Goal: Obtain resource: Download file/media

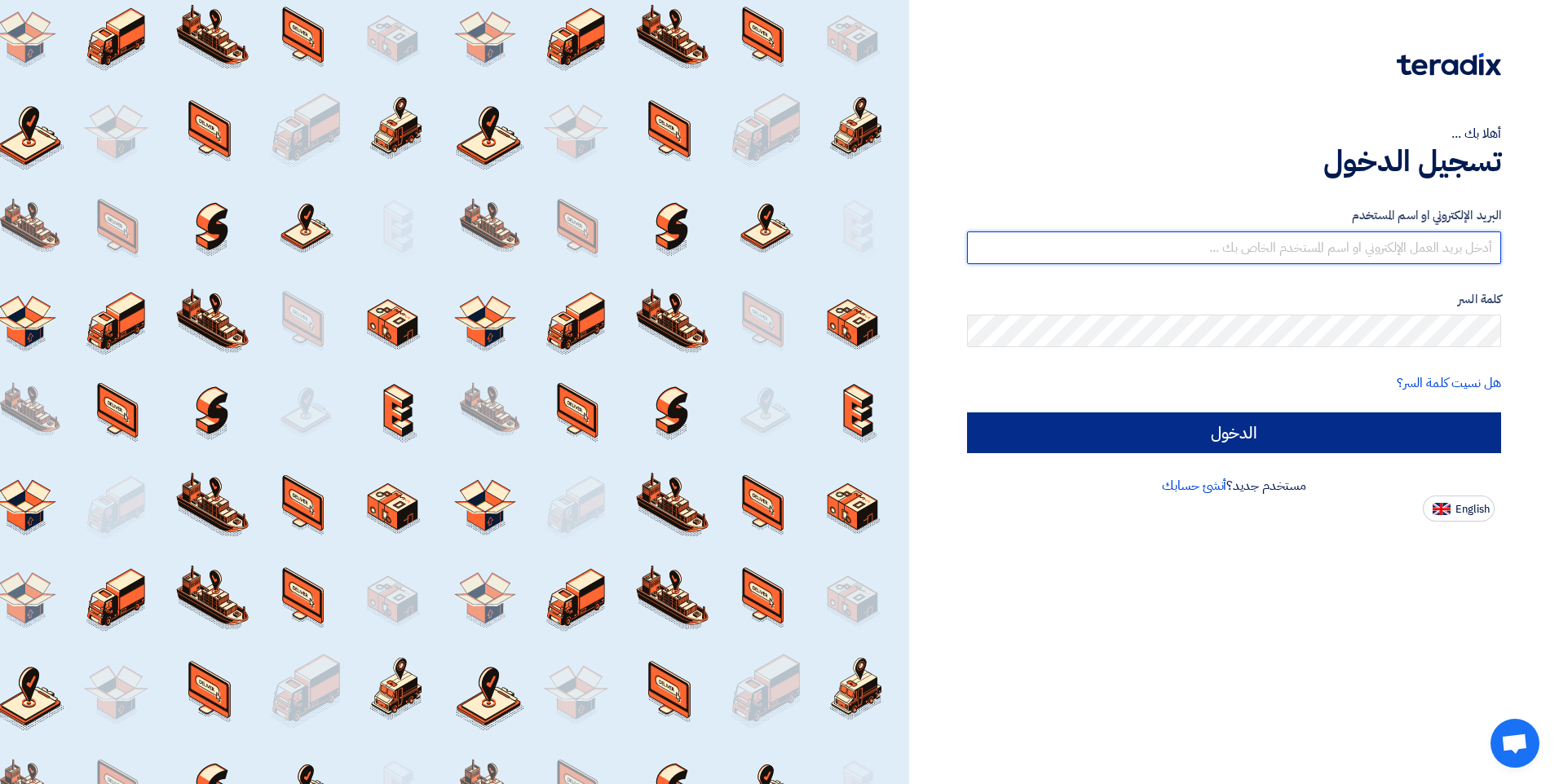
type input "[EMAIL_ADDRESS][DOMAIN_NAME]"
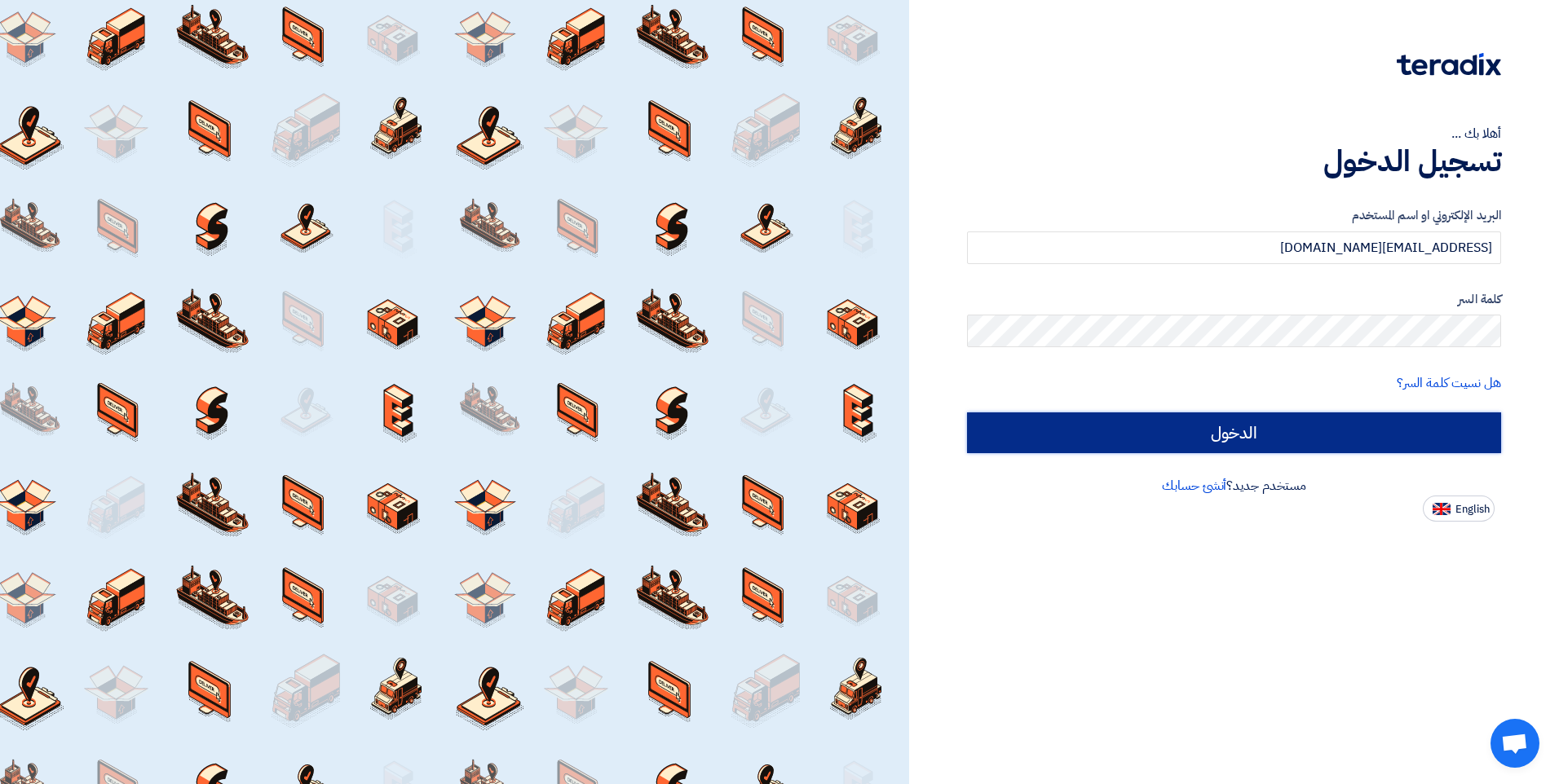
click at [1258, 451] on input "الدخول" at bounding box center [1234, 433] width 534 height 41
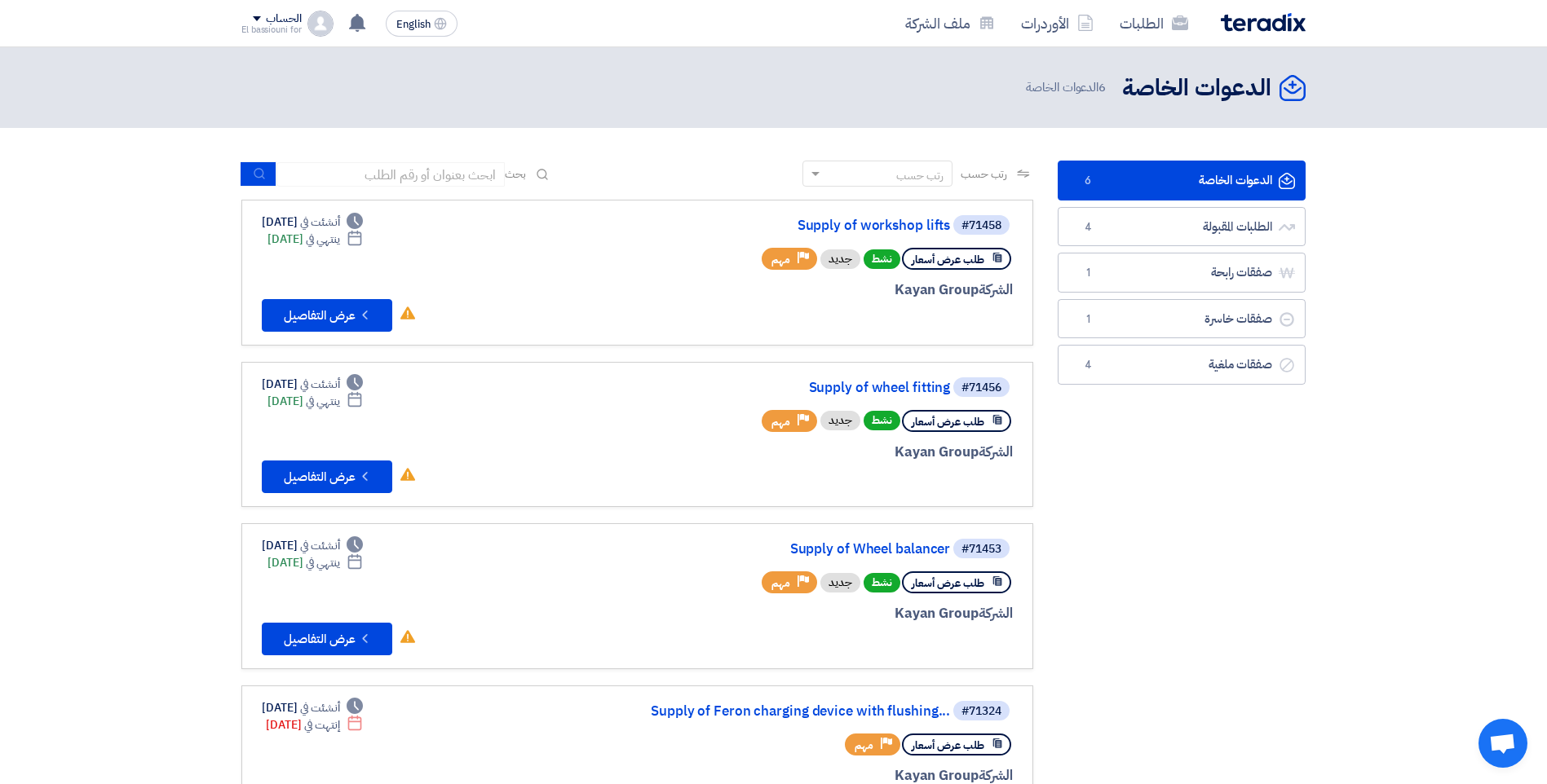
scroll to position [77, 0]
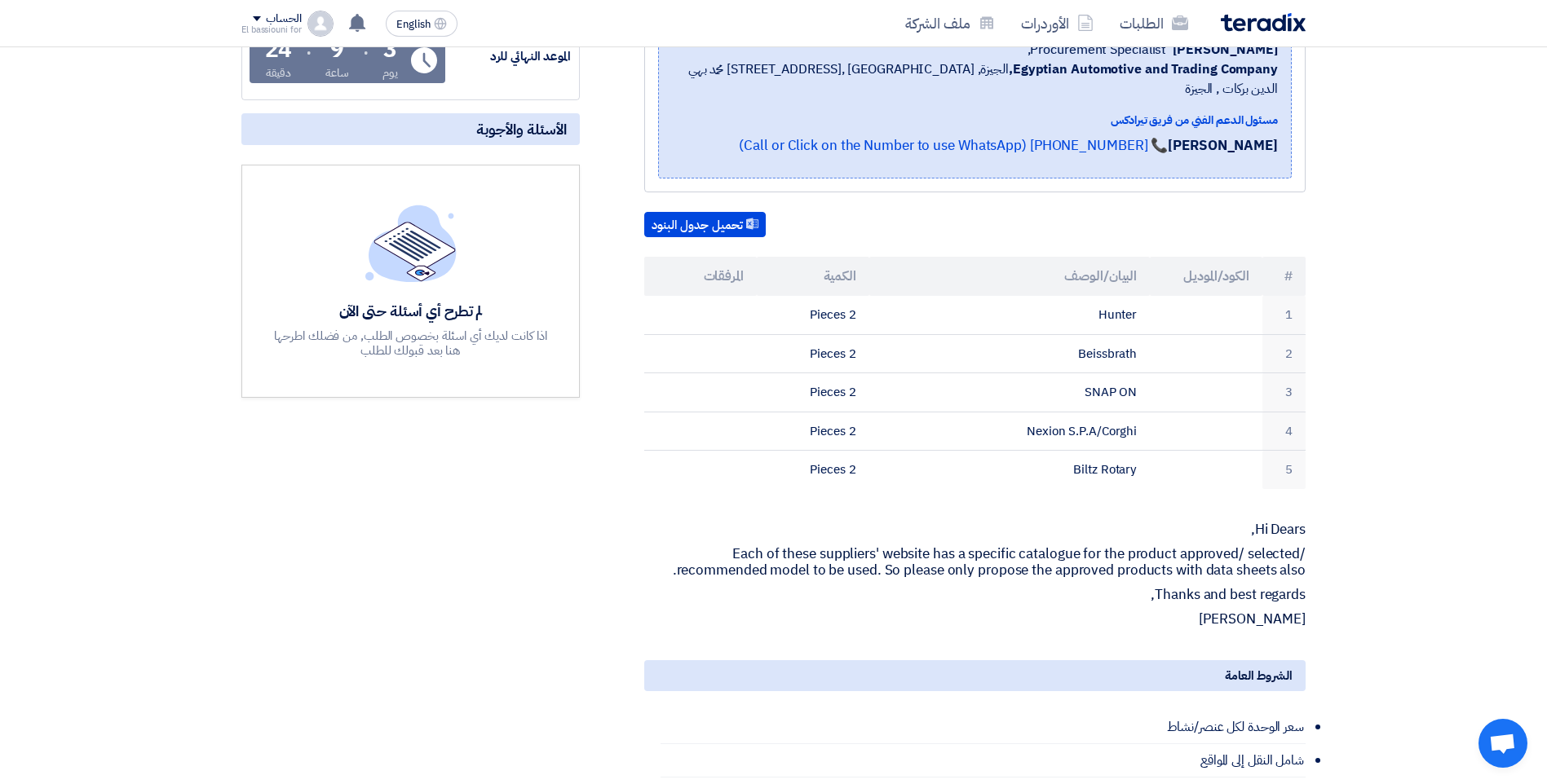
scroll to position [306, 0]
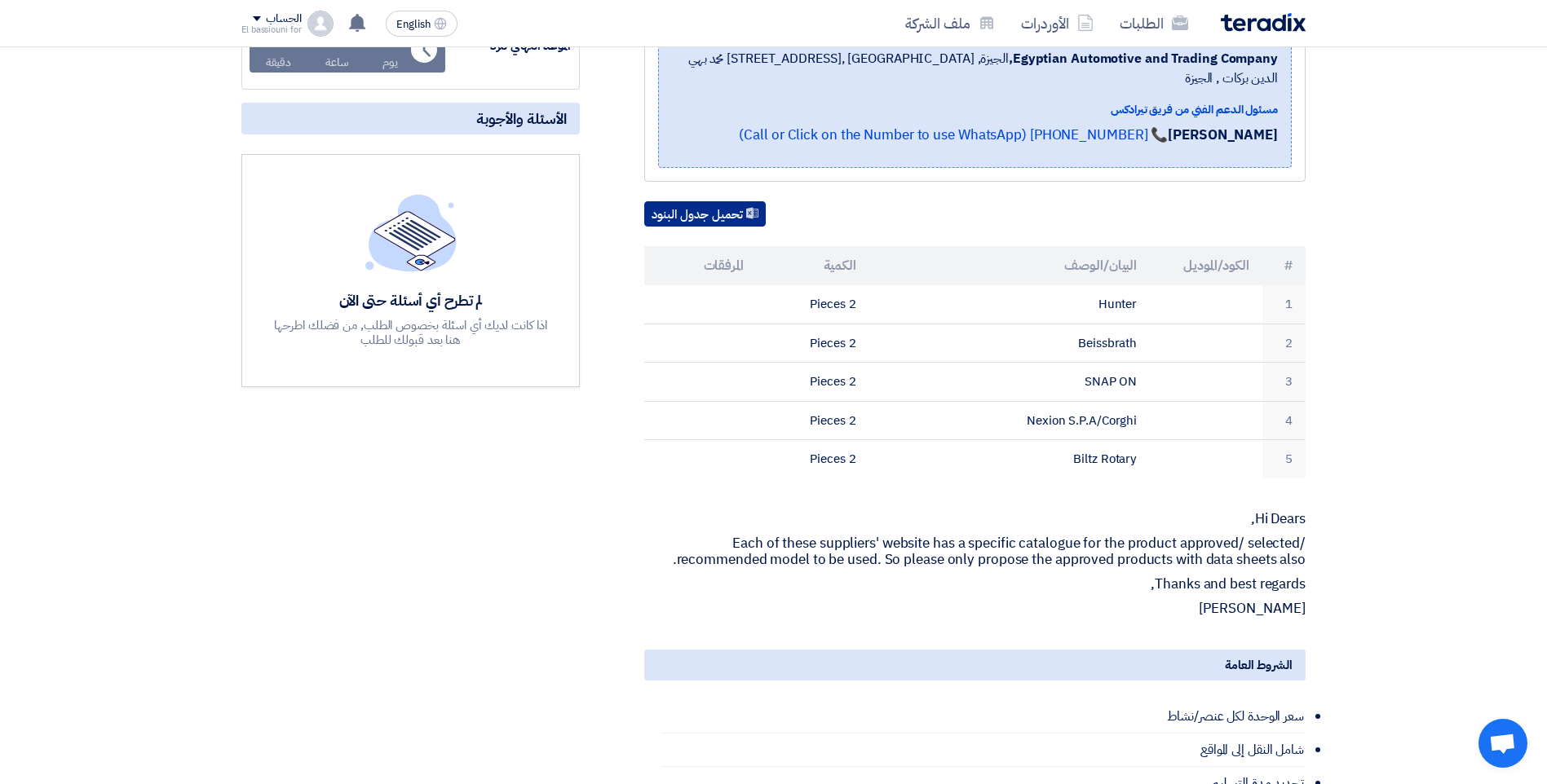
click at [728, 202] on button "تحميل جدول البنود" at bounding box center [705, 215] width 121 height 26
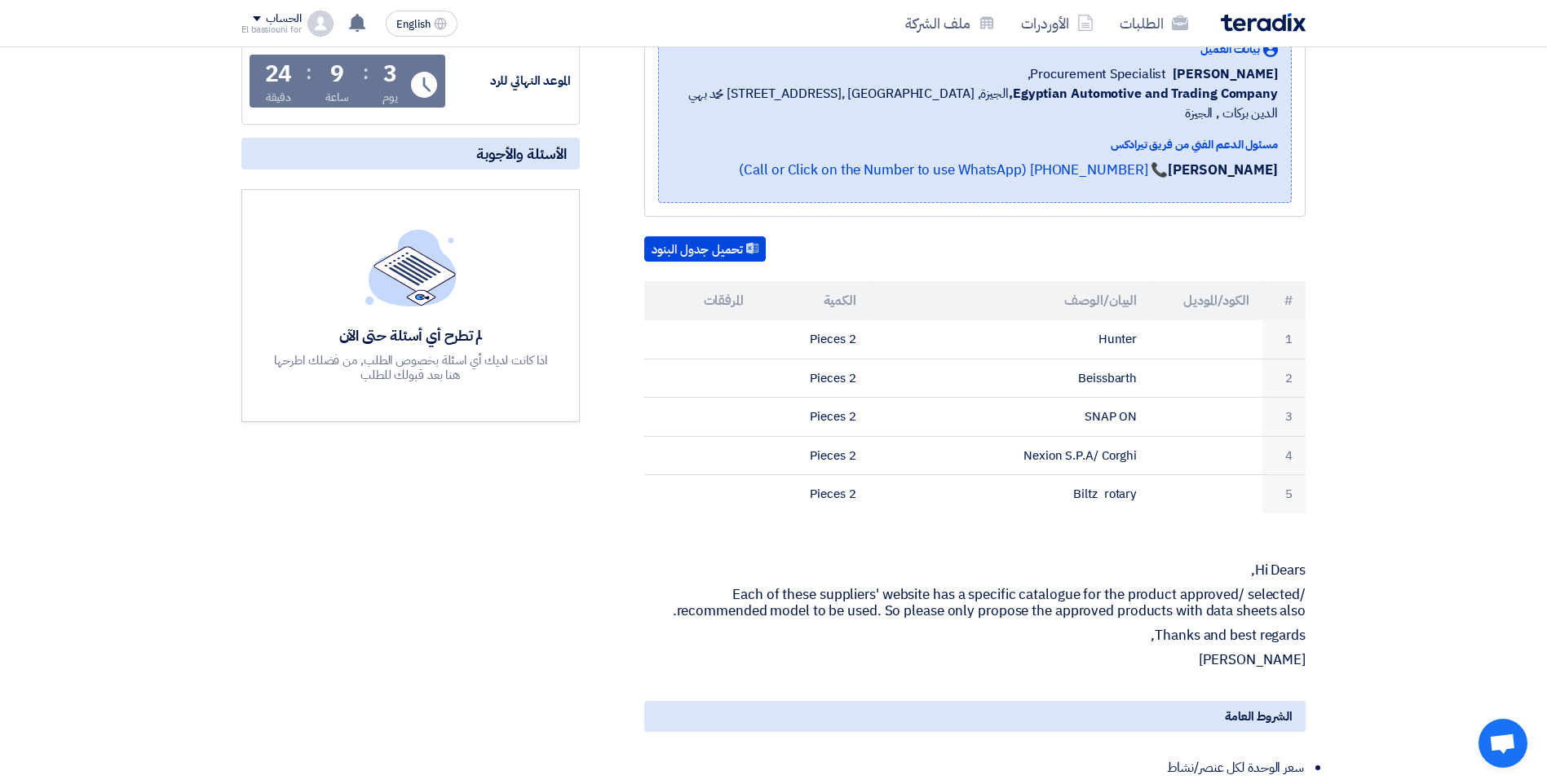
scroll to position [153, 0]
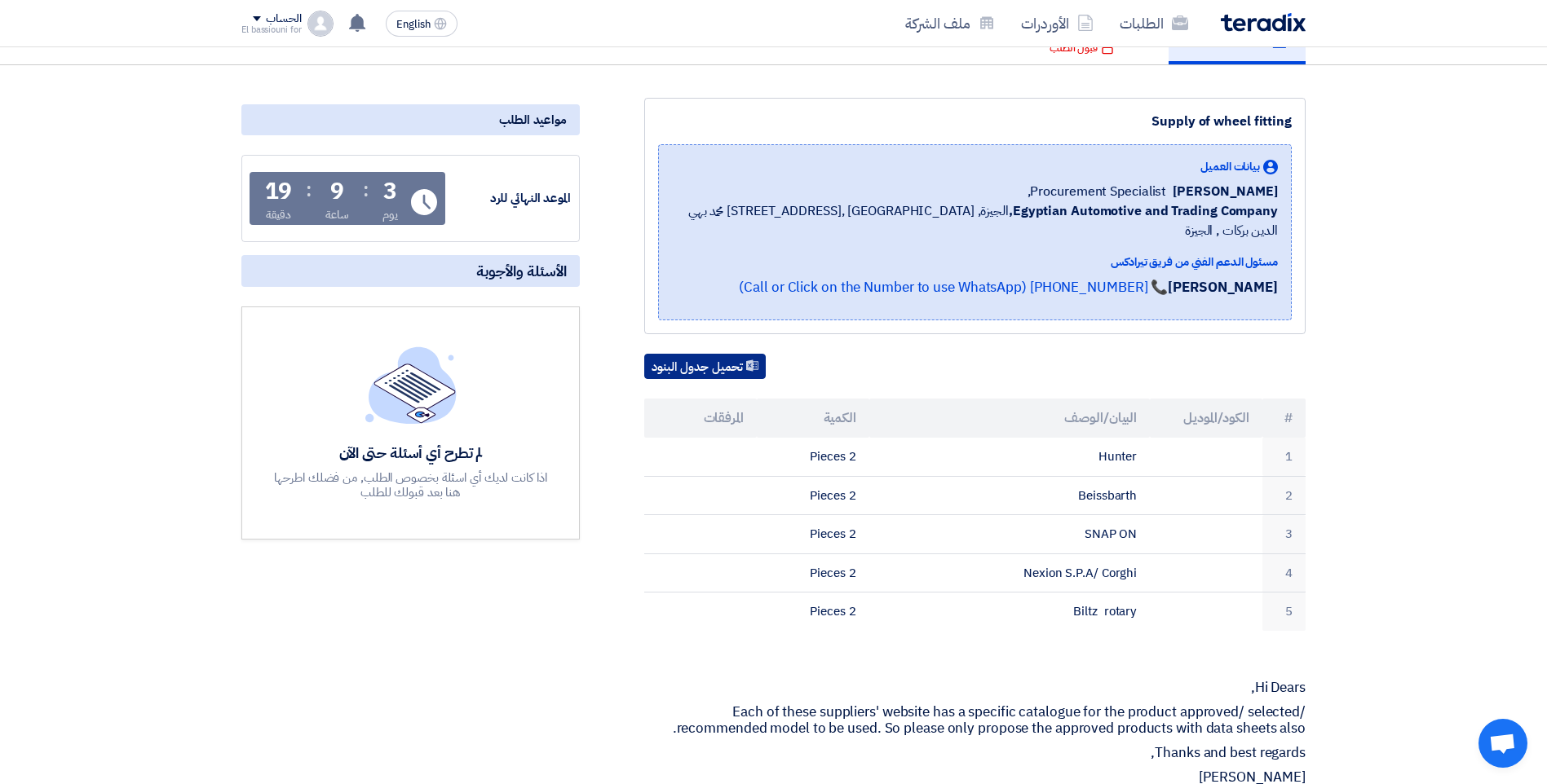
click at [704, 354] on button "تحميل جدول البنود" at bounding box center [705, 367] width 121 height 26
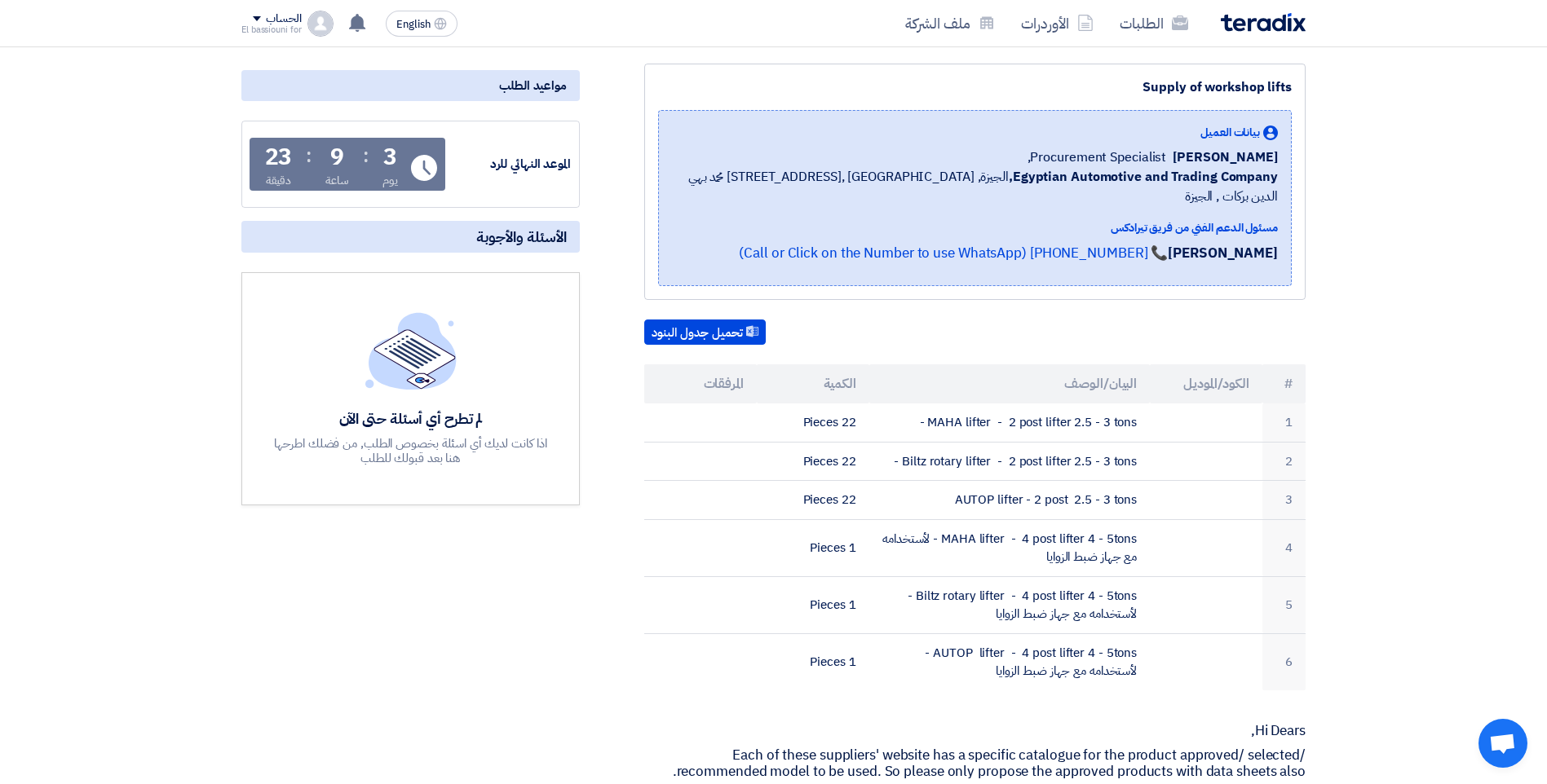
scroll to position [190, 0]
click at [734, 317] on button "تحميل جدول البنود" at bounding box center [705, 330] width 121 height 26
